Goal: Navigation & Orientation: Go to known website

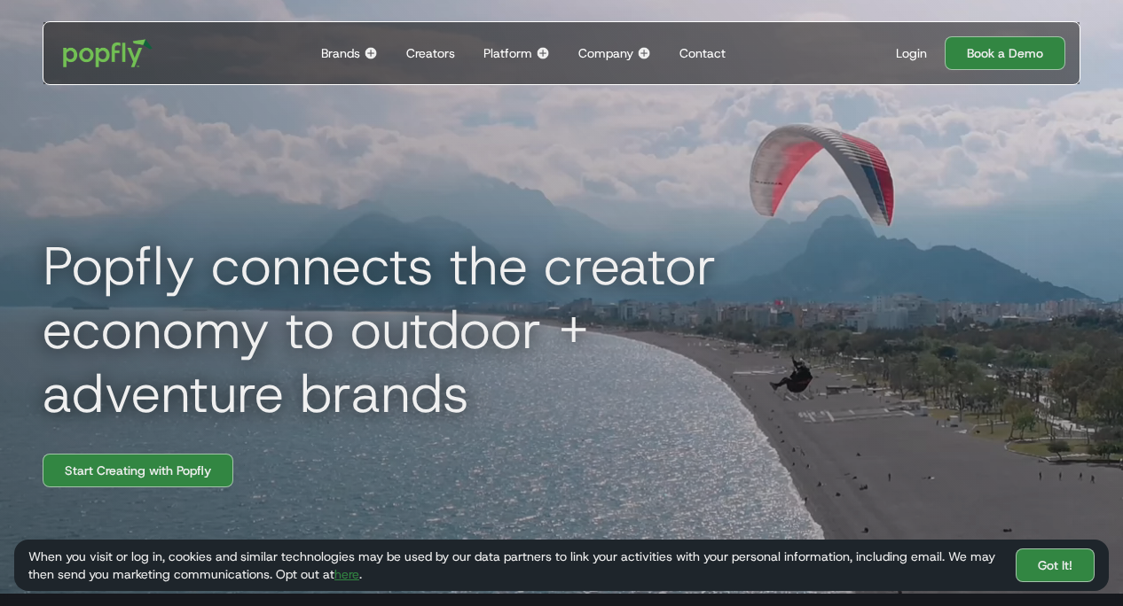
click at [911, 46] on div "Login" at bounding box center [911, 53] width 31 height 18
